Goal: Task Accomplishment & Management: Manage account settings

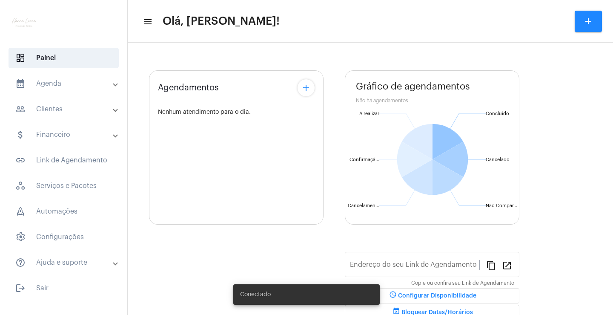
type input "[URL][DOMAIN_NAME]"
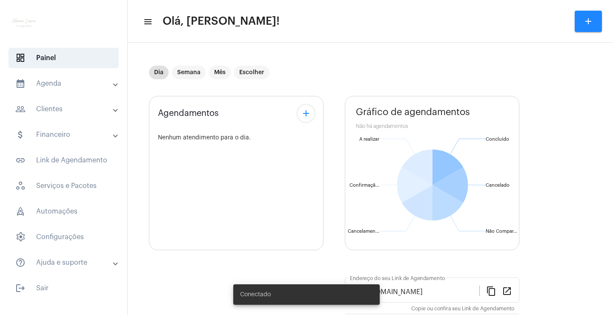
click at [98, 115] on mat-expansion-panel-header "people_outline Clientes" at bounding box center [66, 109] width 122 height 20
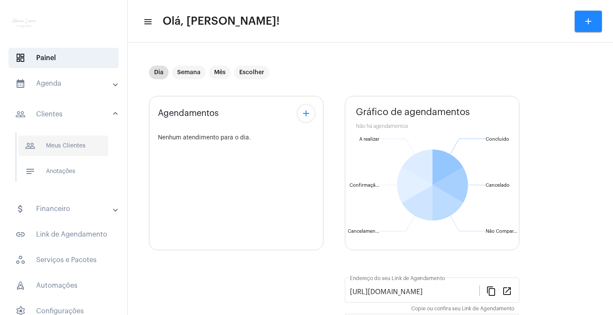
click at [72, 147] on span "people_outline Meus Clientes" at bounding box center [63, 145] width 90 height 20
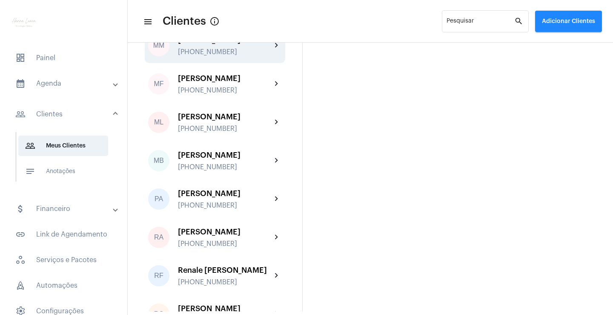
scroll to position [1448, 0]
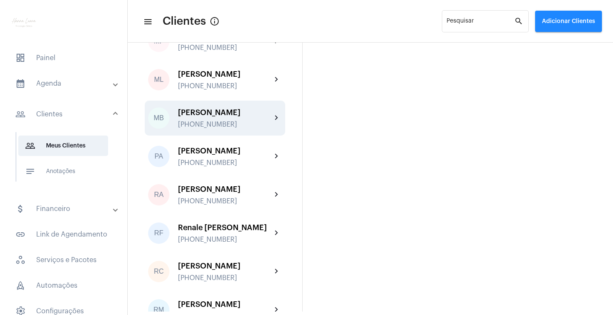
click at [239, 117] on div "[PERSON_NAME]" at bounding box center [225, 112] width 94 height 9
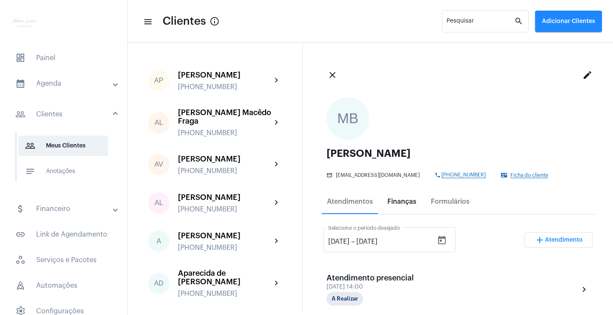
click at [405, 204] on div "Finanças" at bounding box center [402, 202] width 29 height 8
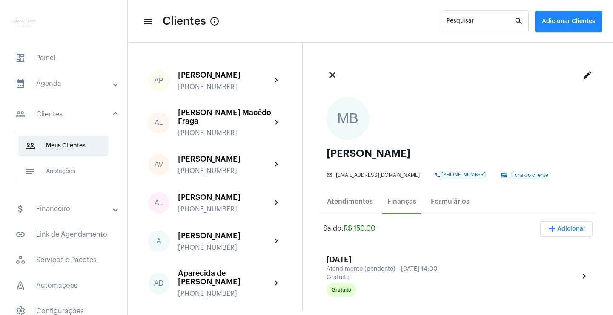
click at [556, 230] on span "add Adicionar" at bounding box center [566, 229] width 39 height 6
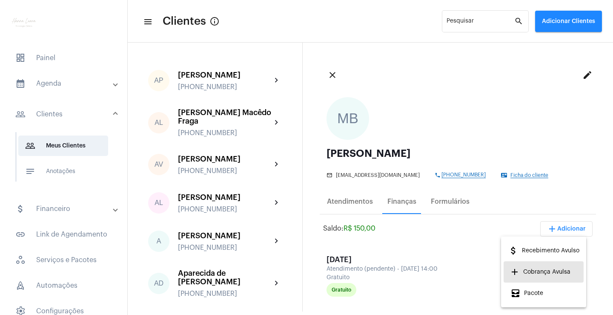
click at [540, 270] on span "add Cobrança Avulsa" at bounding box center [541, 271] width 60 height 15
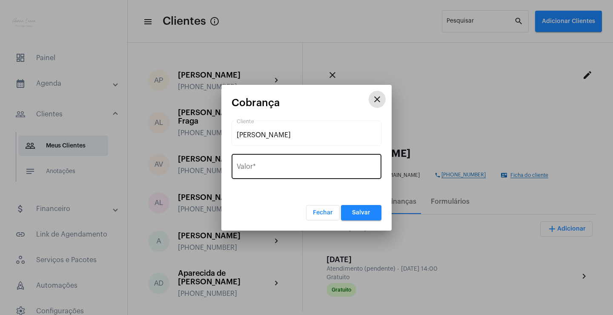
click at [312, 167] on input "Valor *" at bounding box center [307, 168] width 140 height 8
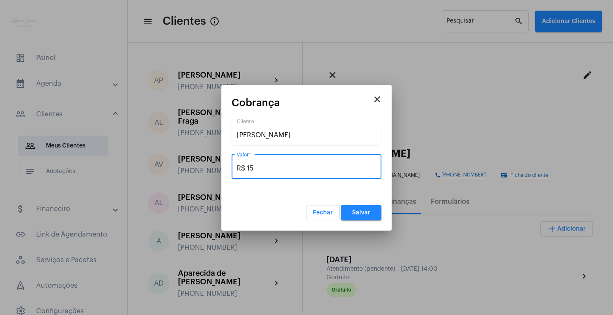
type input "R$ 150"
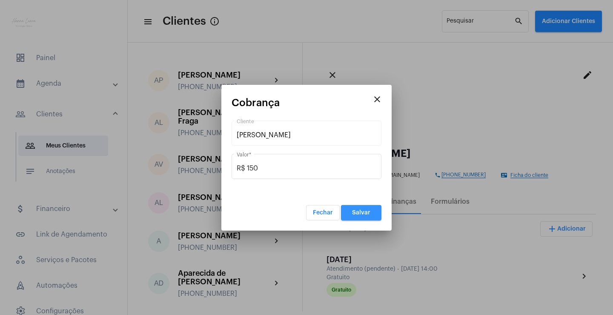
click at [358, 207] on button "Salvar" at bounding box center [361, 212] width 40 height 15
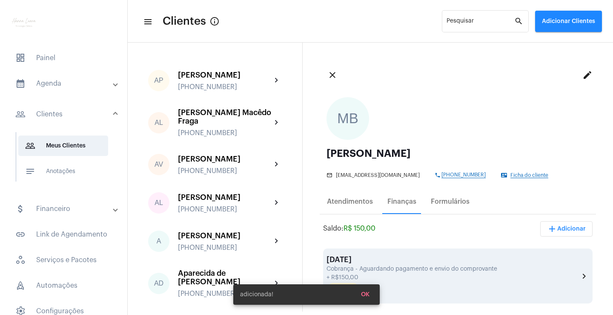
click at [408, 260] on div "[DATE]" at bounding box center [453, 259] width 253 height 9
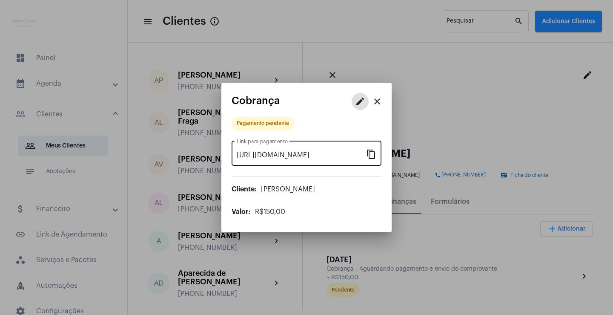
click at [369, 156] on mat-icon "content_copy" at bounding box center [371, 154] width 10 height 10
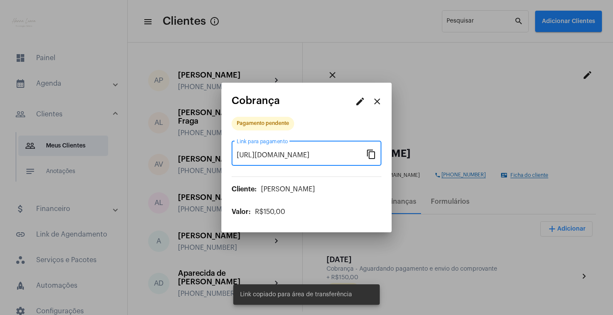
click at [371, 156] on mat-icon "content_copy" at bounding box center [371, 154] width 10 height 10
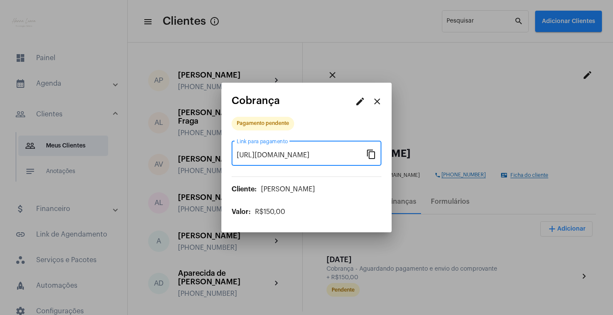
click at [379, 100] on mat-icon "close" at bounding box center [377, 101] width 10 height 10
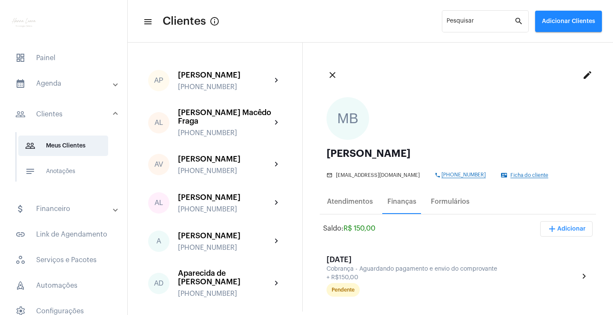
click at [49, 83] on mat-panel-title "calendar_month_outlined Agenda" at bounding box center [64, 83] width 98 height 10
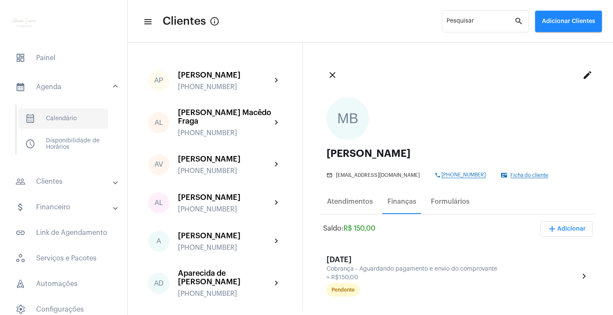
click at [87, 118] on span "calendar_month_outlined Calendário" at bounding box center [63, 118] width 90 height 20
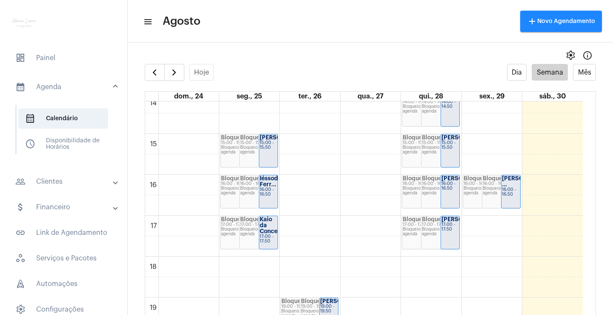
scroll to position [496, 0]
